Goal: Information Seeking & Learning: Find specific fact

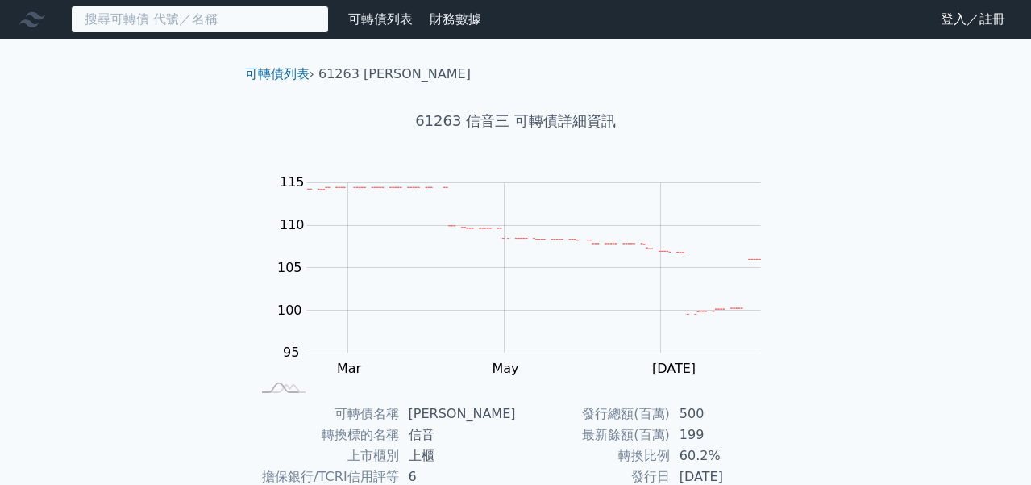
click at [182, 21] on input at bounding box center [200, 19] width 258 height 27
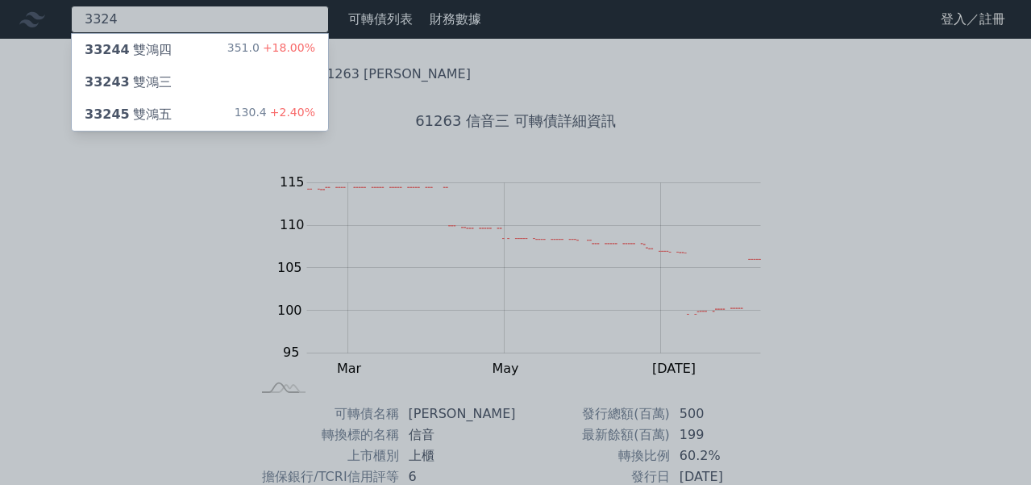
type input "3324"
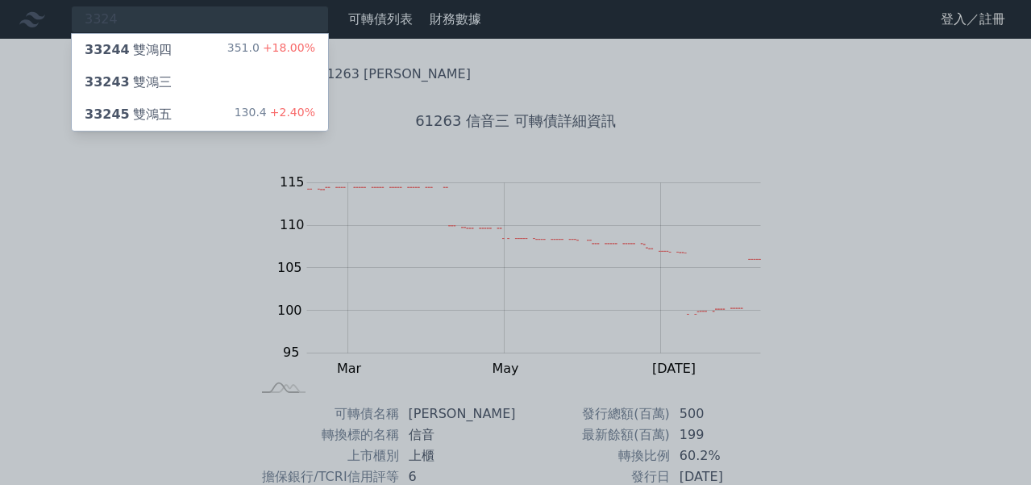
click at [194, 55] on div "33244 雙鴻四 351.0 +18.00%" at bounding box center [200, 50] width 256 height 32
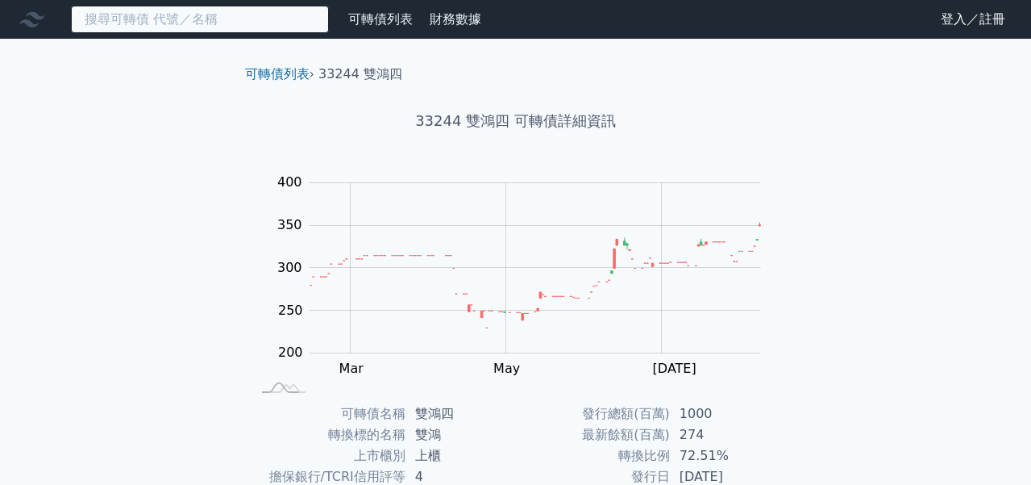
click at [250, 18] on input at bounding box center [200, 19] width 258 height 27
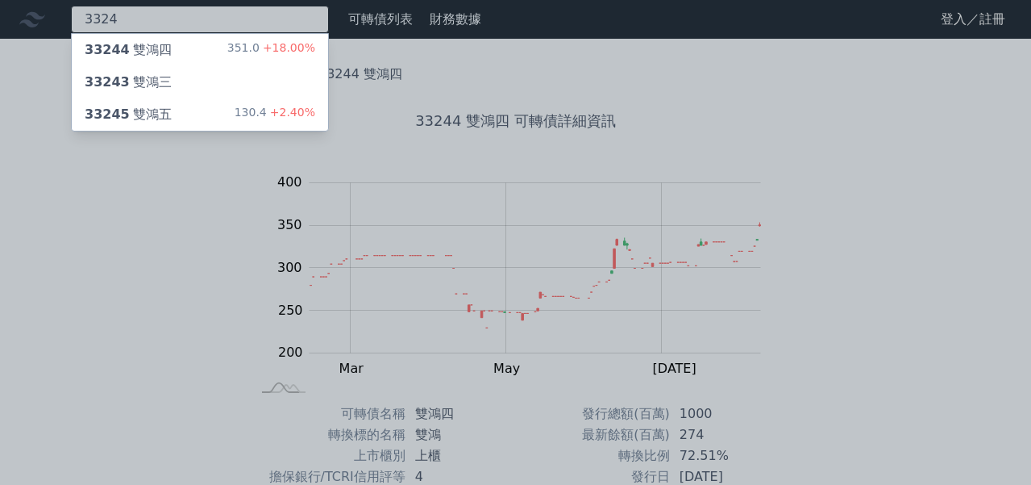
type input "3324"
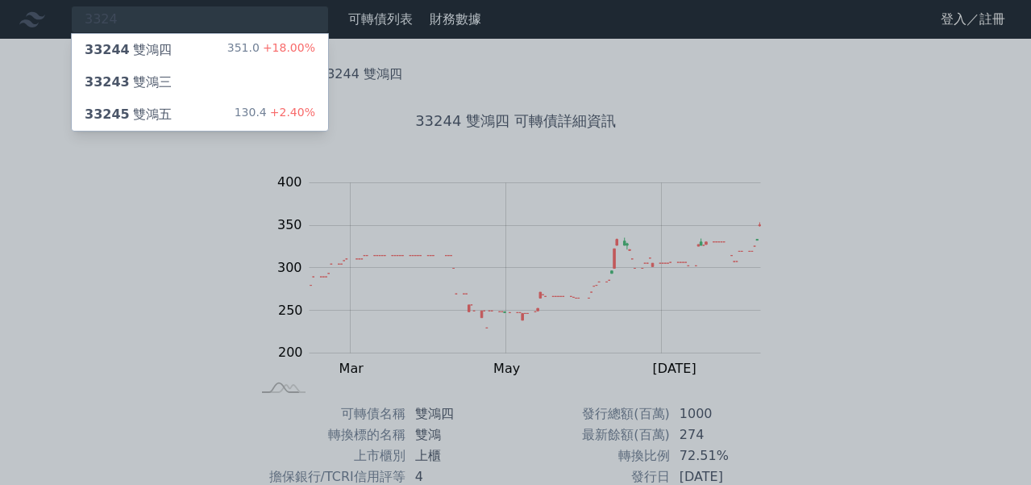
click at [243, 112] on div "130.4 +2.40%" at bounding box center [275, 114] width 81 height 19
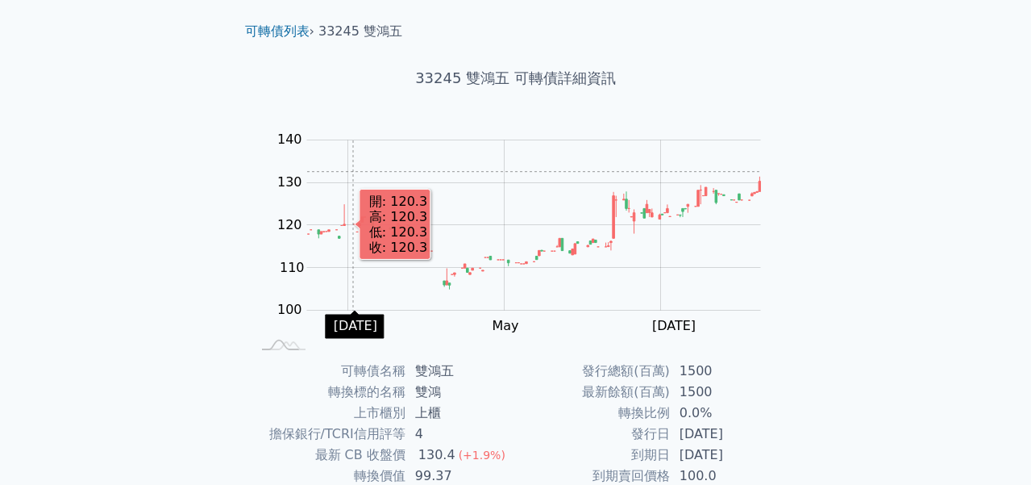
scroll to position [262, 0]
